Goal: Find specific page/section: Find specific page/section

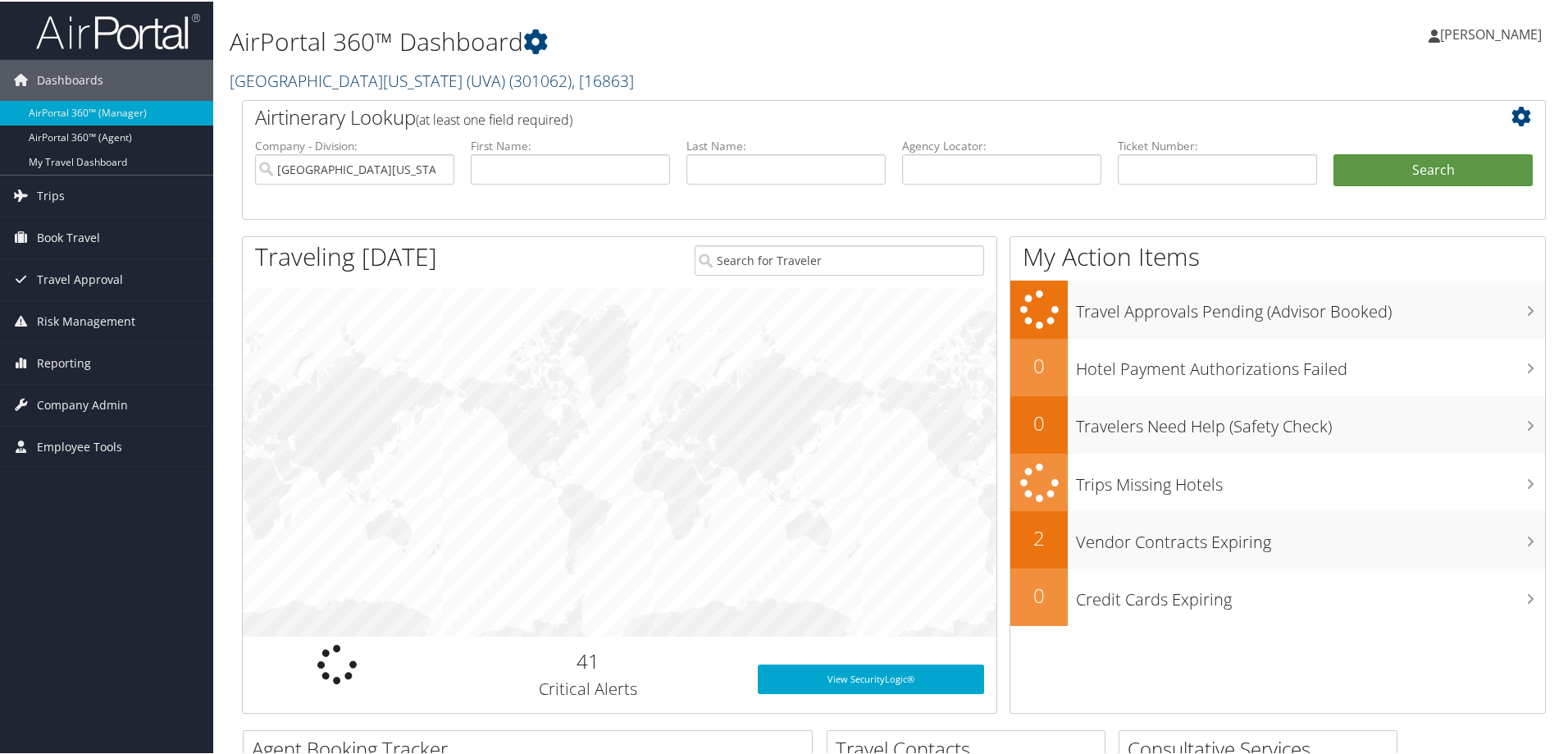
click at [265, 81] on link "[GEOGRAPHIC_DATA][US_STATE] (UVA) ( 301062 ) , [ 16863 ]" at bounding box center [432, 79] width 404 height 22
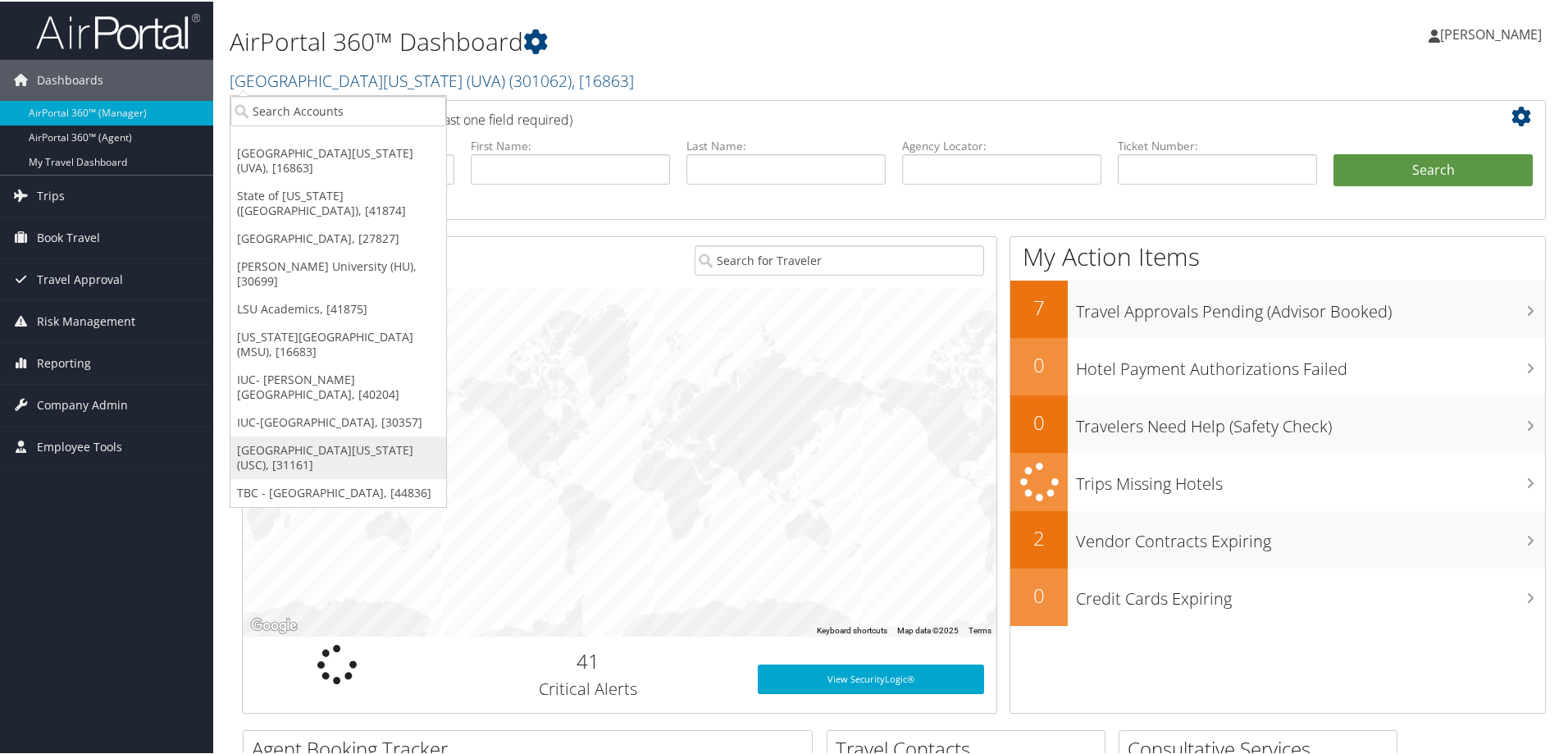
click at [299, 435] on link "[GEOGRAPHIC_DATA][US_STATE] (USC), [31161]" at bounding box center [338, 456] width 215 height 43
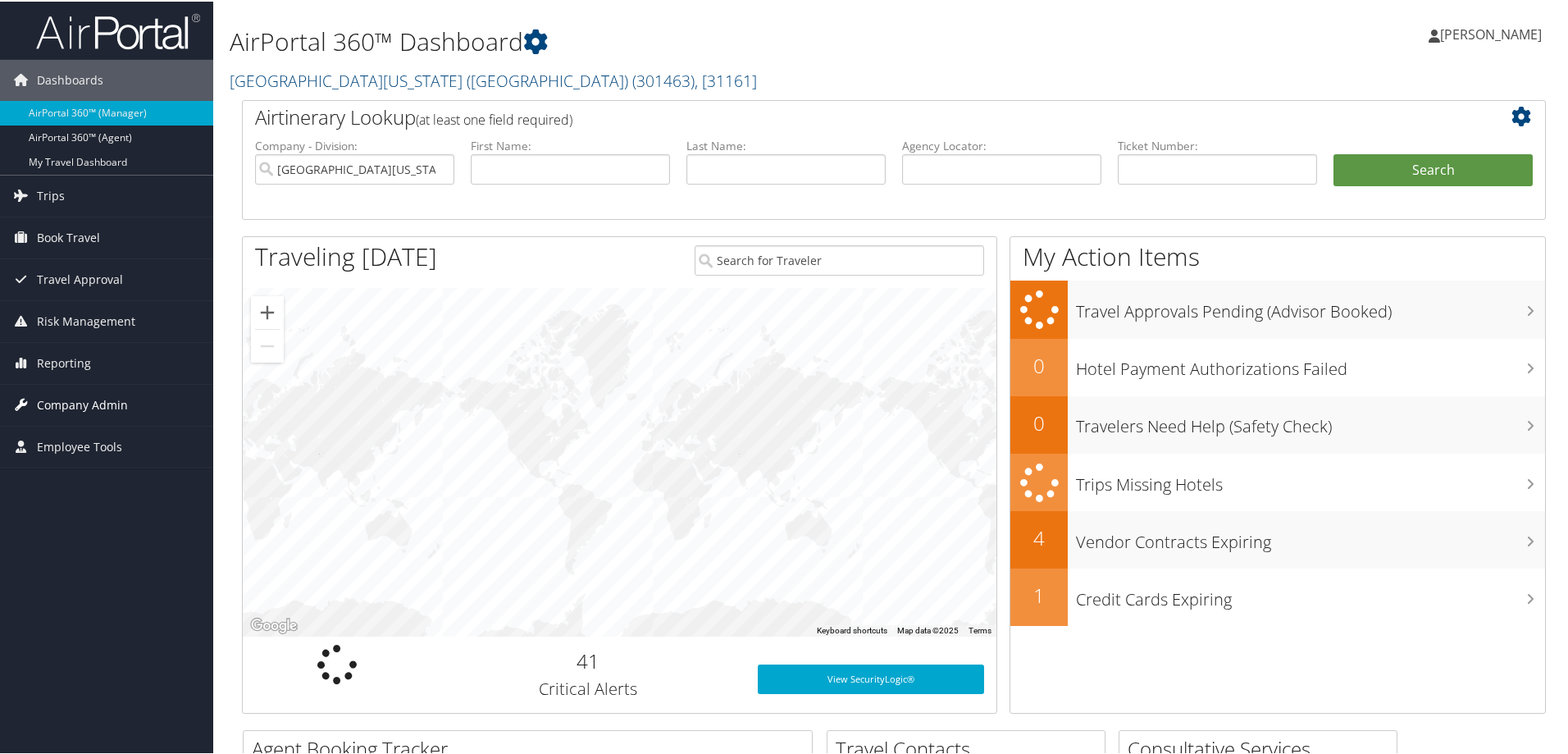
click at [68, 406] on span "Company Admin" at bounding box center [83, 403] width 91 height 41
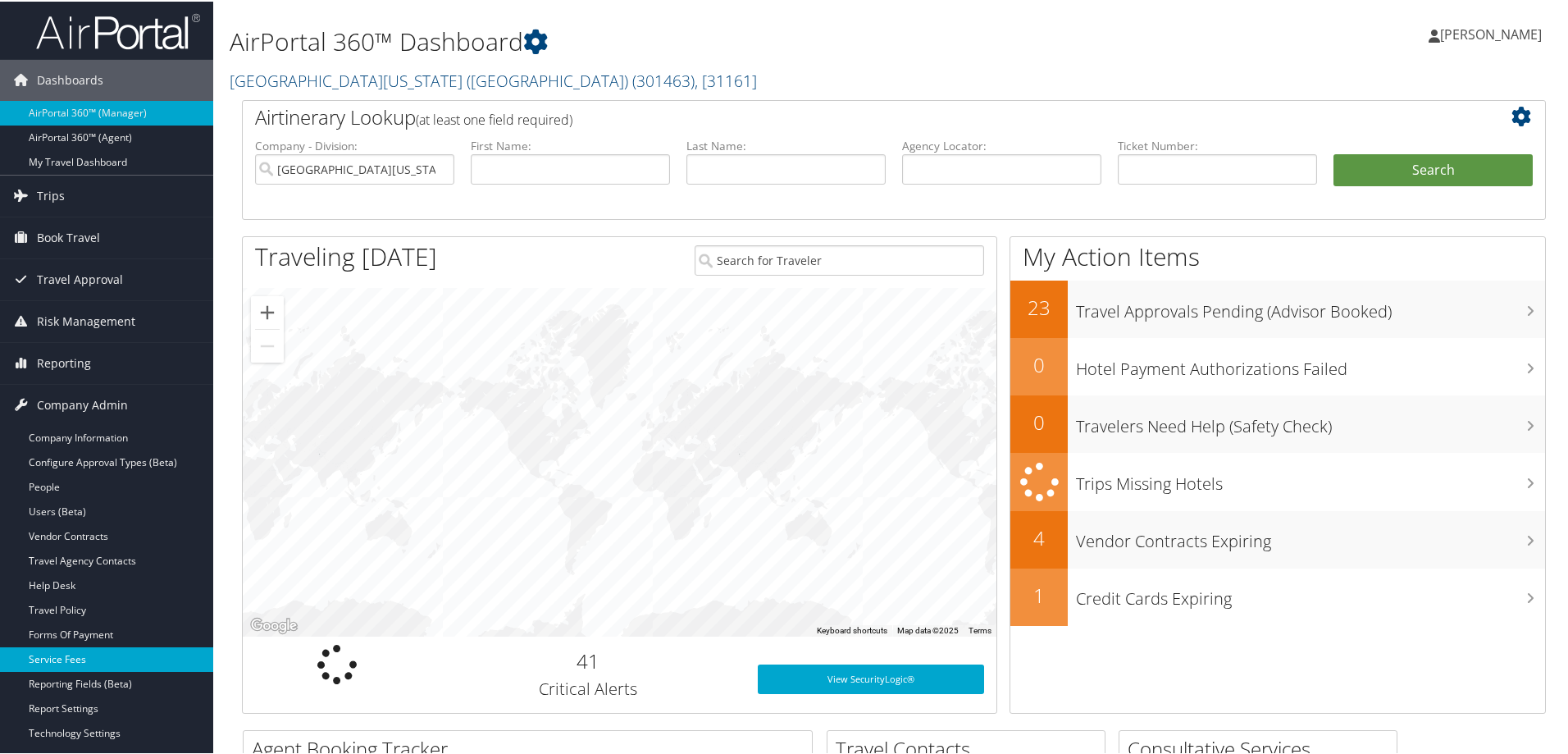
click at [60, 659] on link "Service Fees" at bounding box center [106, 658] width 214 height 25
